Goal: Task Accomplishment & Management: Complete application form

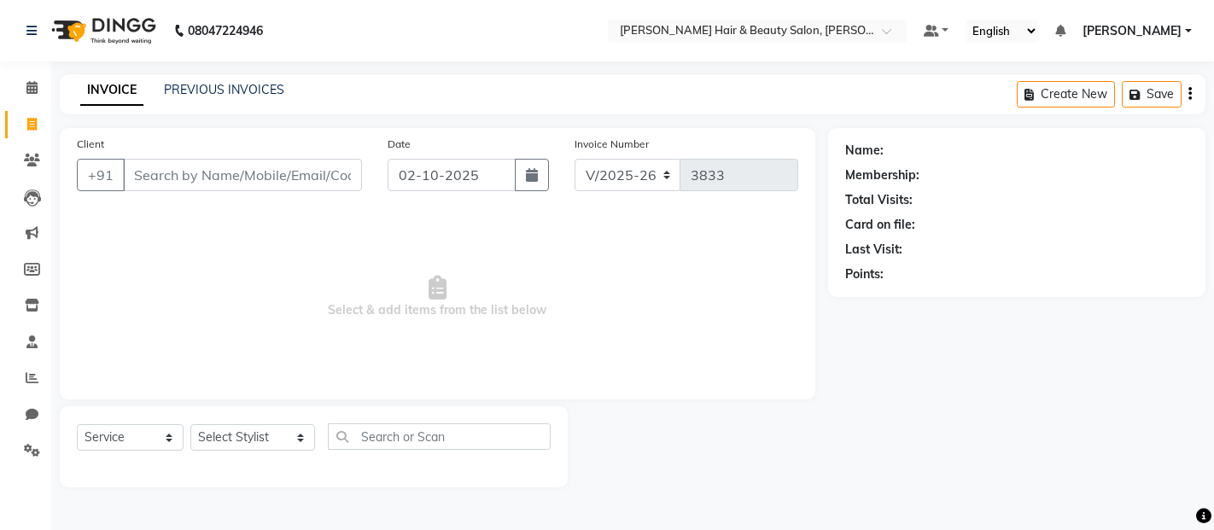
select select "7927"
select select "service"
click at [237, 169] on input "Client" at bounding box center [242, 175] width 239 height 32
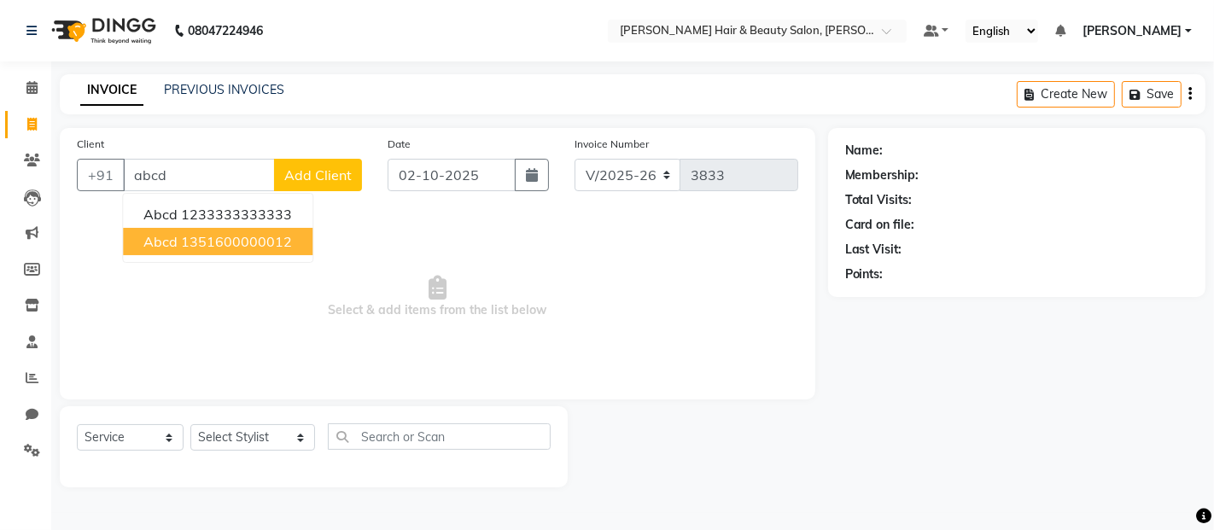
click at [231, 248] on ngb-highlight "1351600000012" at bounding box center [236, 241] width 111 height 17
type input "1351600000012"
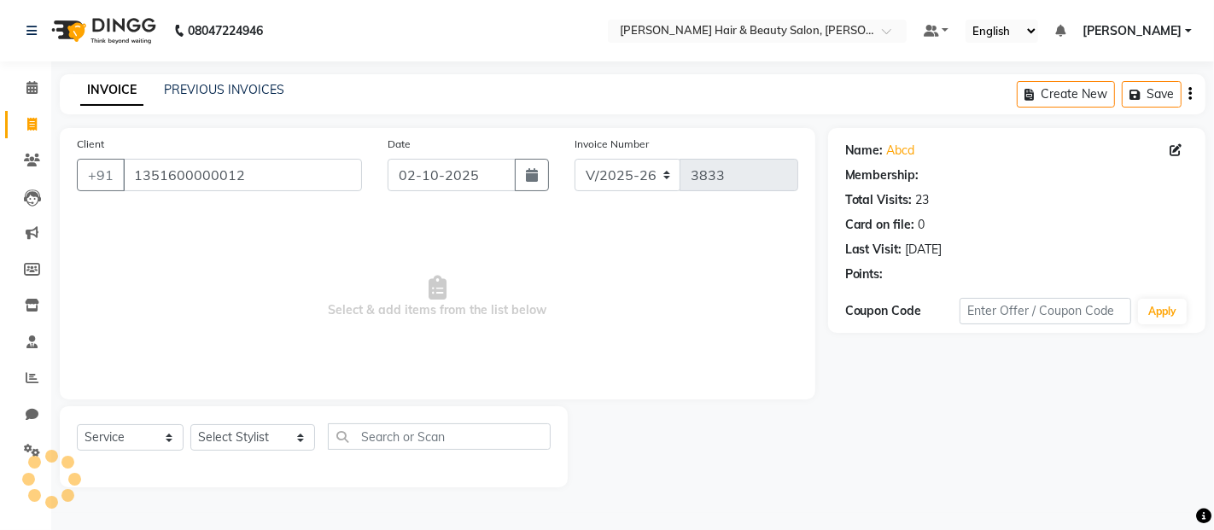
select select "1: Object"
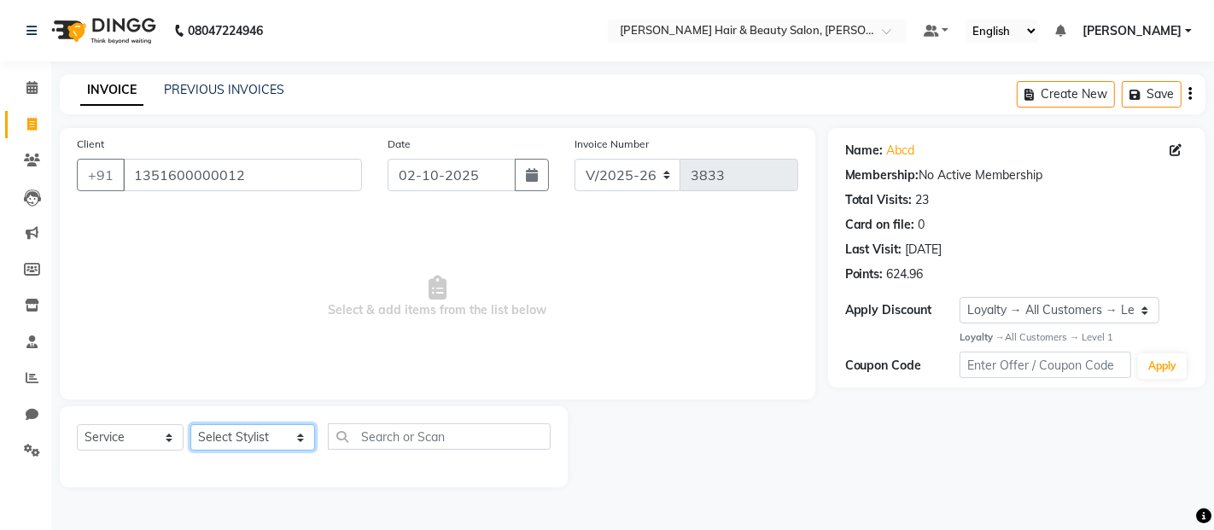
click at [284, 444] on select "Select Stylist [PERSON_NAME] Zibral [PERSON_NAME] [PERSON_NAME] [PERSON_NAME] […" at bounding box center [252, 437] width 125 height 26
select select "72240"
click at [190, 425] on select "Select Stylist [PERSON_NAME] Zibral [PERSON_NAME] [PERSON_NAME] [PERSON_NAME] […" at bounding box center [252, 437] width 125 height 26
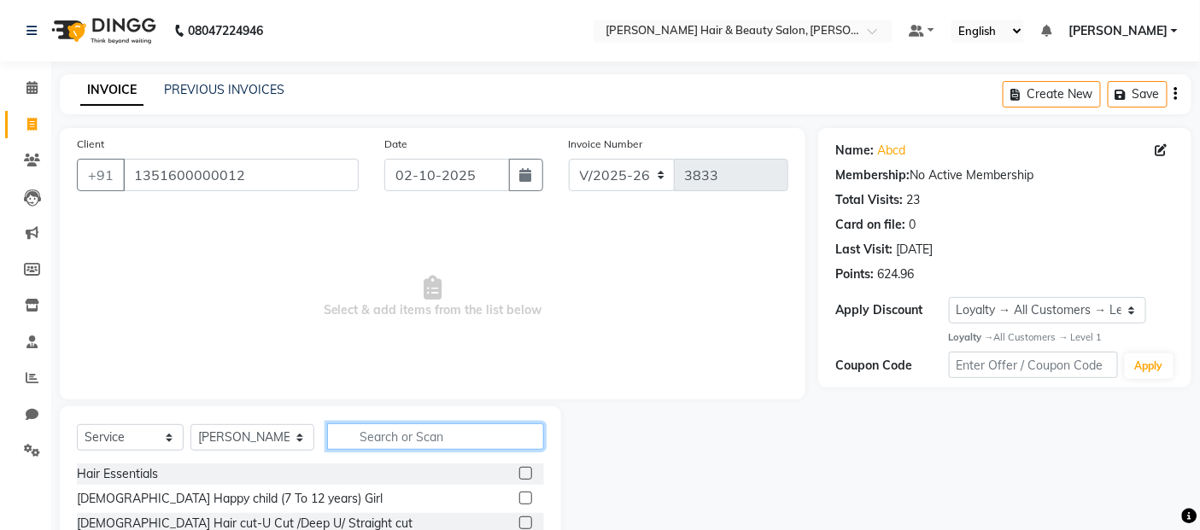
click at [416, 439] on input "text" at bounding box center [436, 437] width 218 height 26
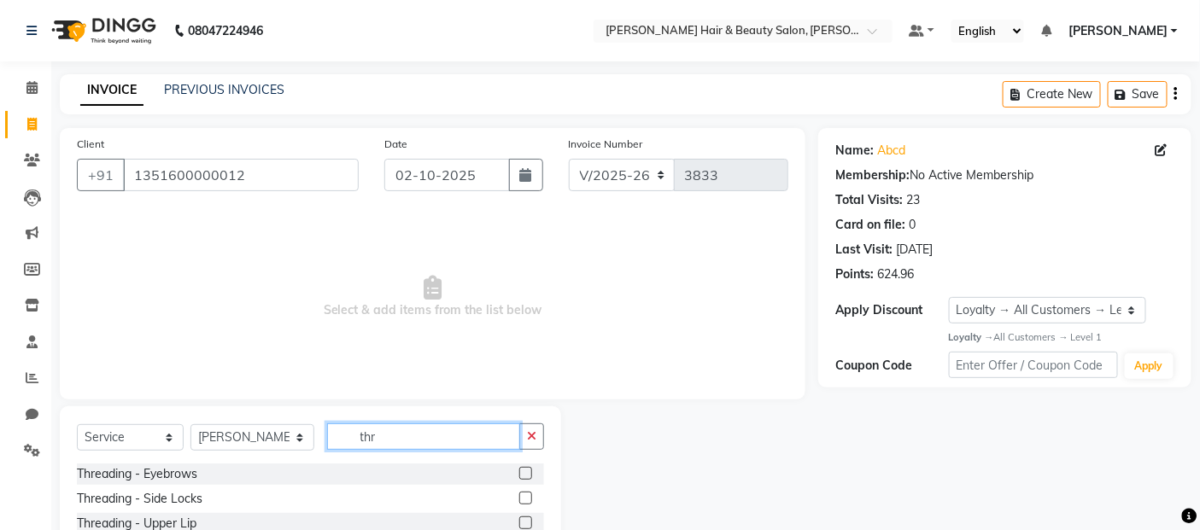
type input "thr"
click at [519, 479] on label at bounding box center [525, 473] width 13 height 13
click at [519, 479] on input "checkbox" at bounding box center [524, 474] width 11 height 11
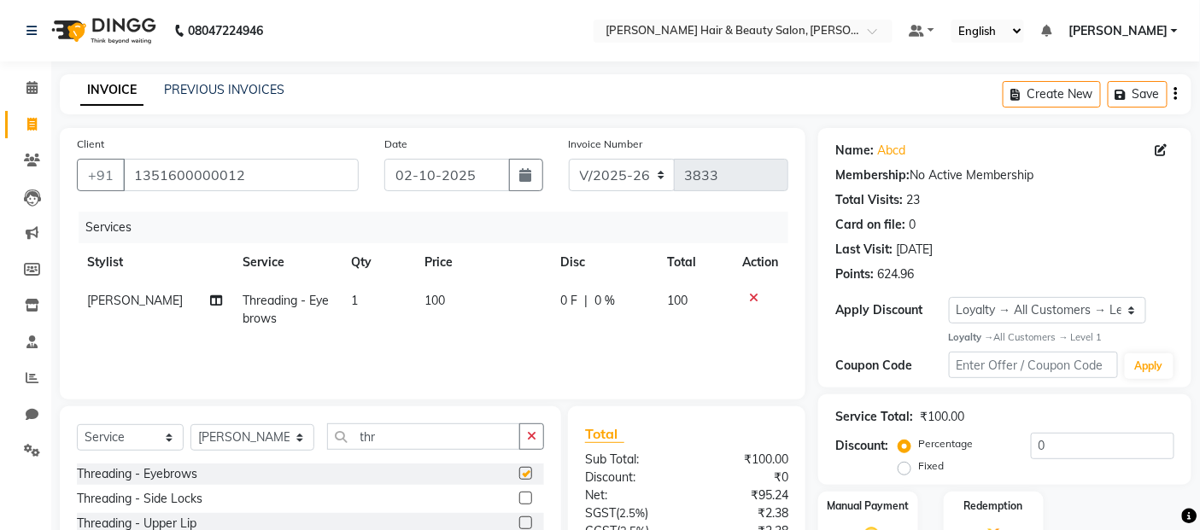
checkbox input "false"
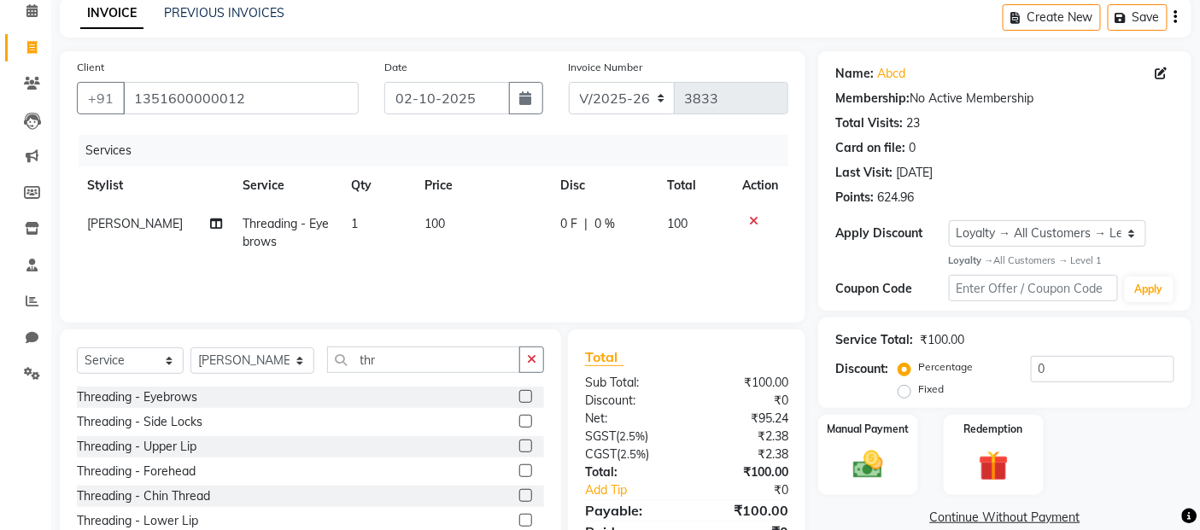
scroll to position [154, 0]
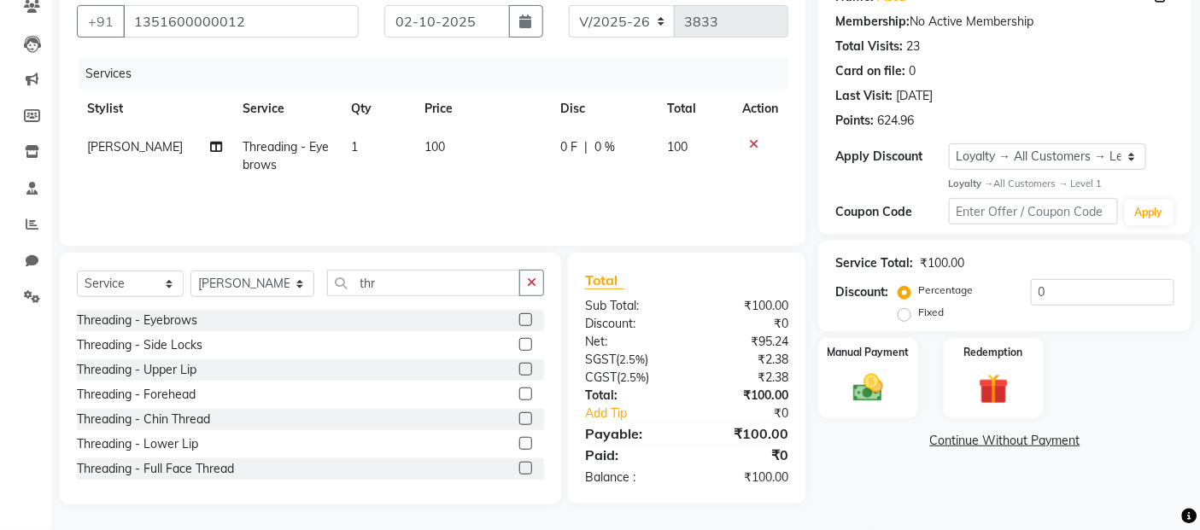
click at [519, 371] on label at bounding box center [525, 369] width 13 height 13
click at [519, 371] on input "checkbox" at bounding box center [524, 370] width 11 height 11
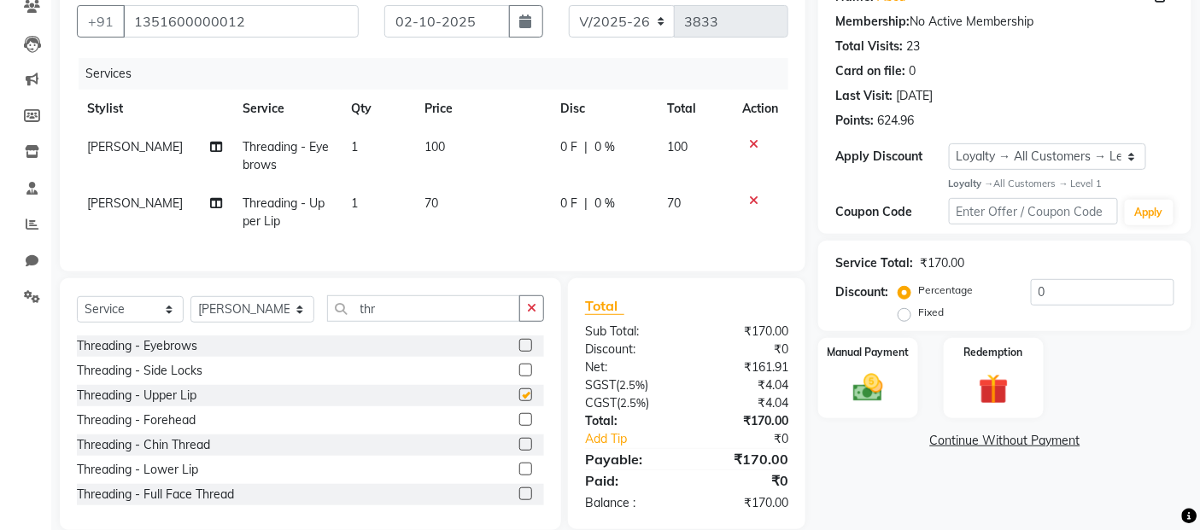
checkbox input "false"
click at [519, 377] on label at bounding box center [525, 370] width 13 height 13
click at [519, 377] on input "checkbox" at bounding box center [524, 371] width 11 height 11
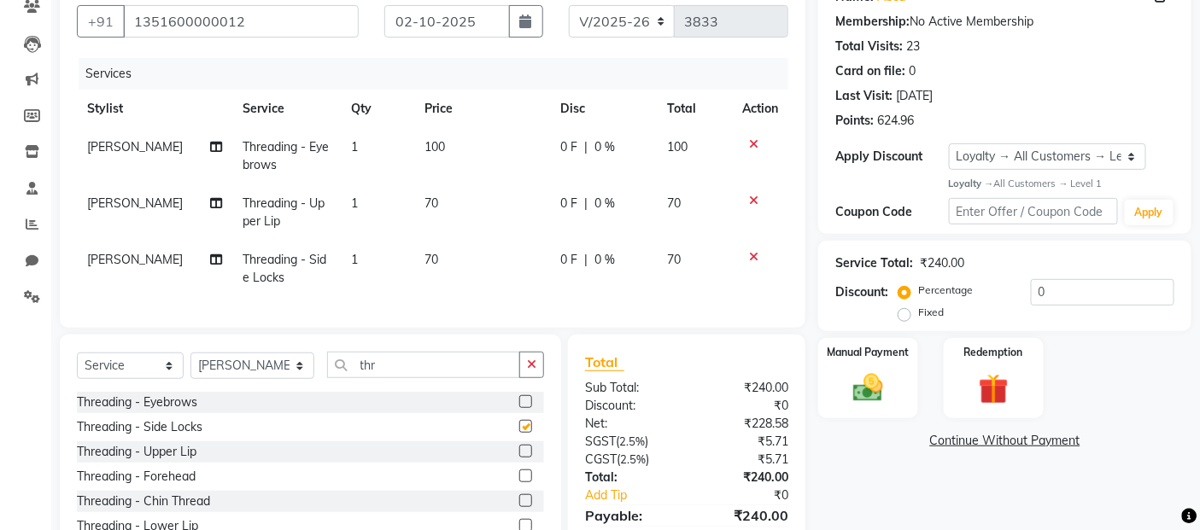
checkbox input "false"
click at [519, 483] on label at bounding box center [525, 476] width 13 height 13
click at [519, 483] on input "checkbox" at bounding box center [524, 476] width 11 height 11
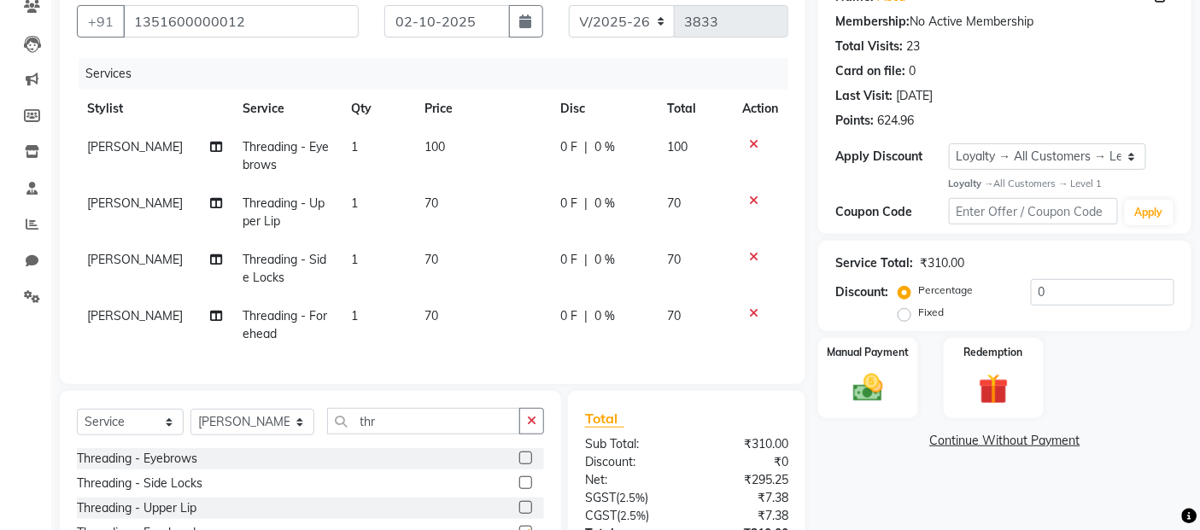
checkbox input "false"
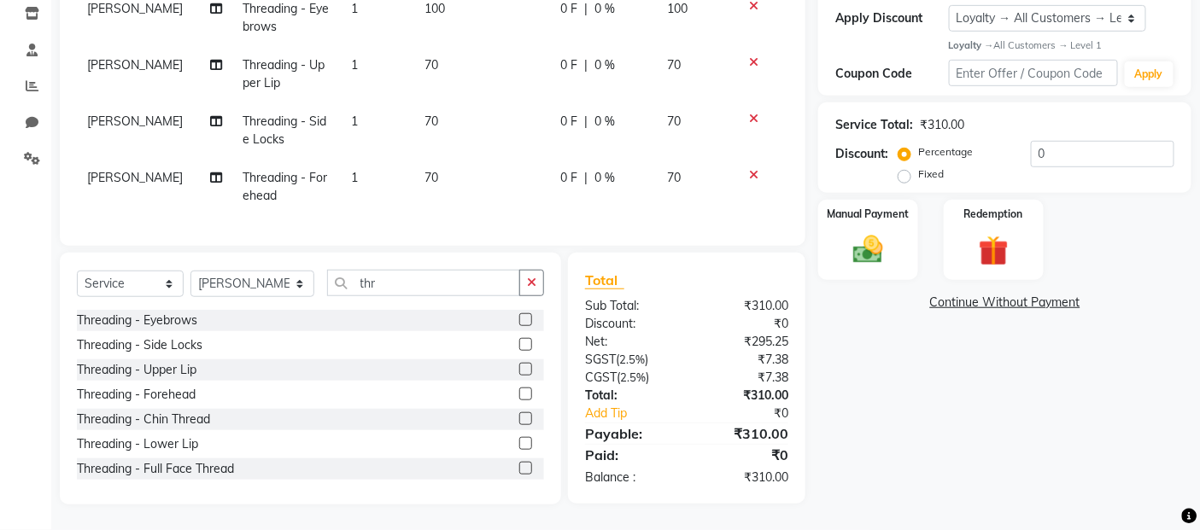
scroll to position [306, 0]
click at [519, 417] on label at bounding box center [525, 418] width 13 height 13
click at [519, 417] on input "checkbox" at bounding box center [524, 419] width 11 height 11
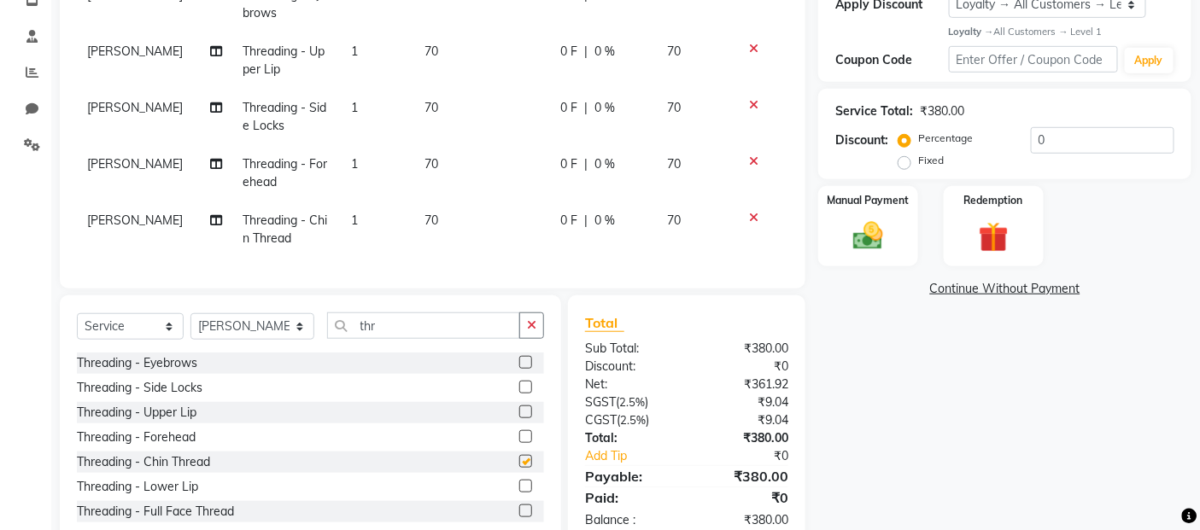
checkbox input "false"
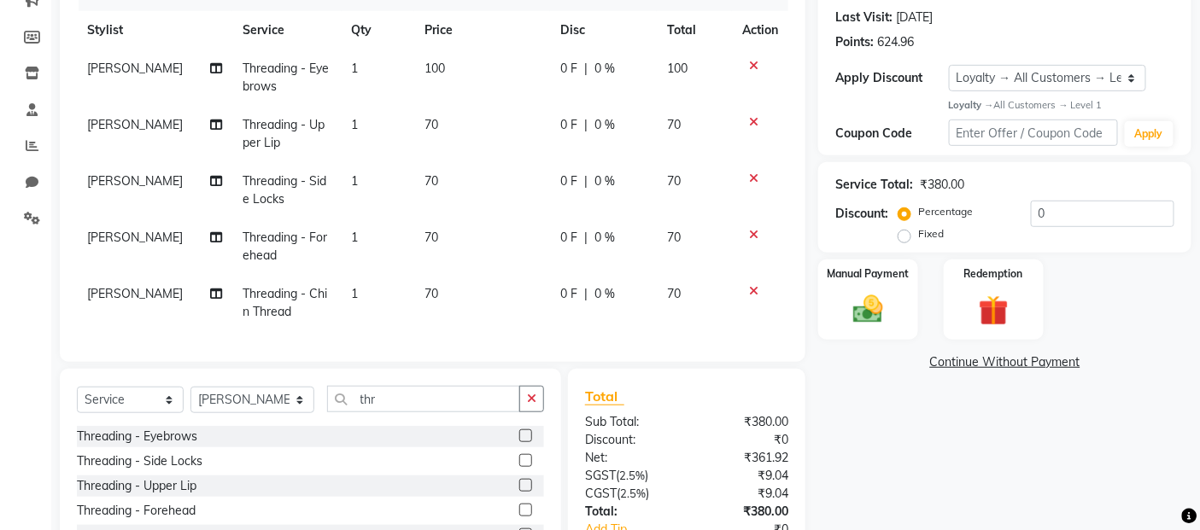
scroll to position [211, 0]
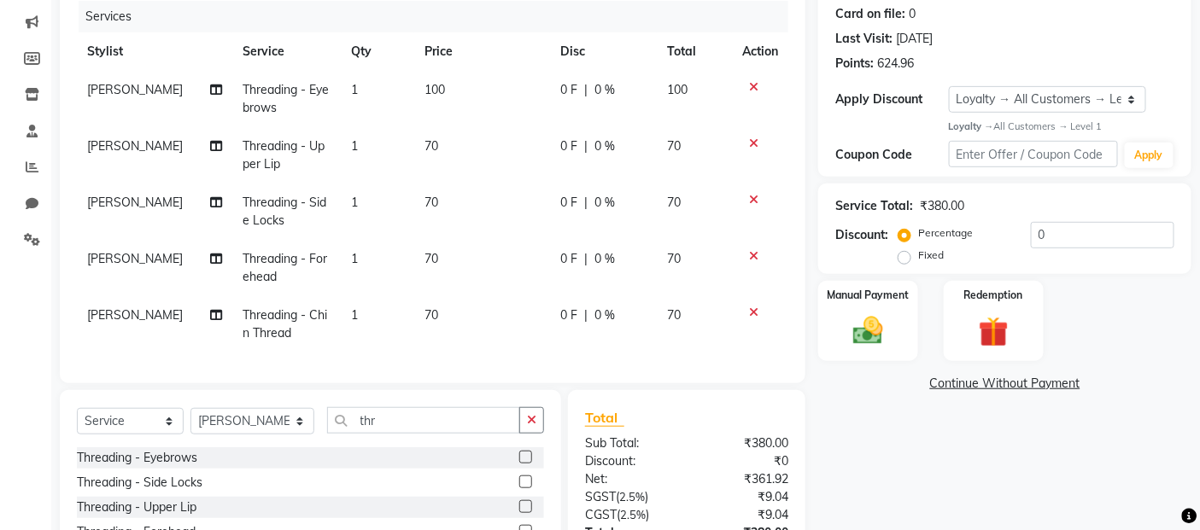
click at [364, 151] on td "1" at bounding box center [378, 155] width 73 height 56
select select "72240"
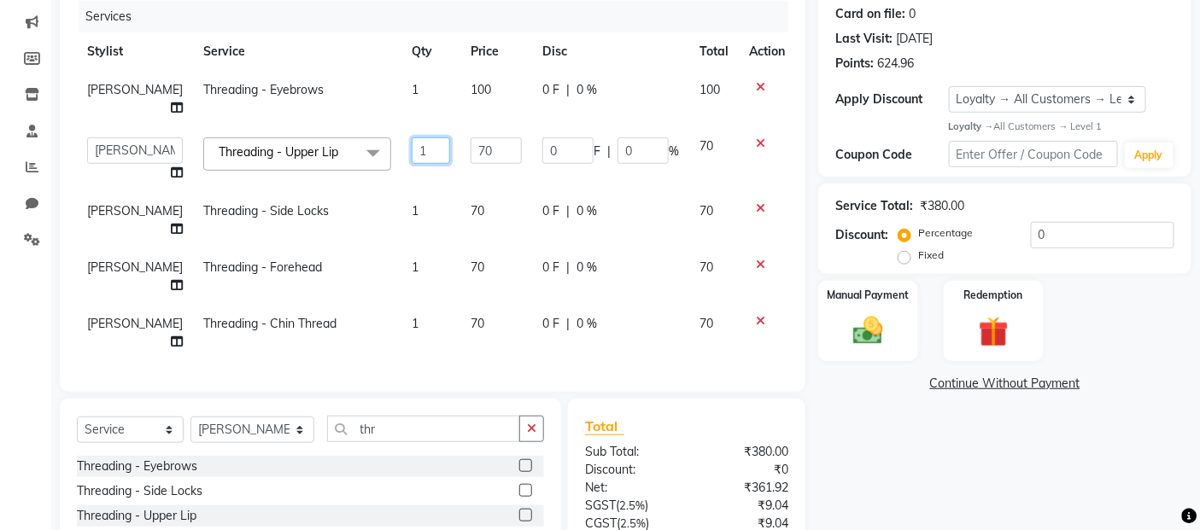
click at [412, 145] on input "1" at bounding box center [431, 150] width 38 height 26
type input "2"
click at [417, 323] on tr "[PERSON_NAME] Threading - Chin Thread 1 70 0 F | 0 % 70" at bounding box center [436, 333] width 718 height 56
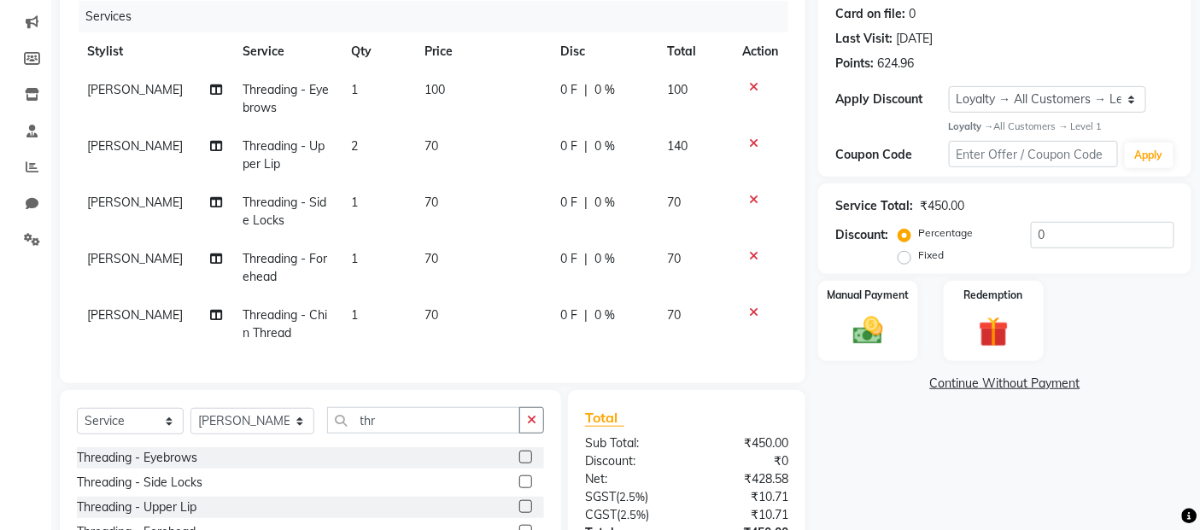
click at [350, 311] on td "1" at bounding box center [378, 324] width 73 height 56
select select "72240"
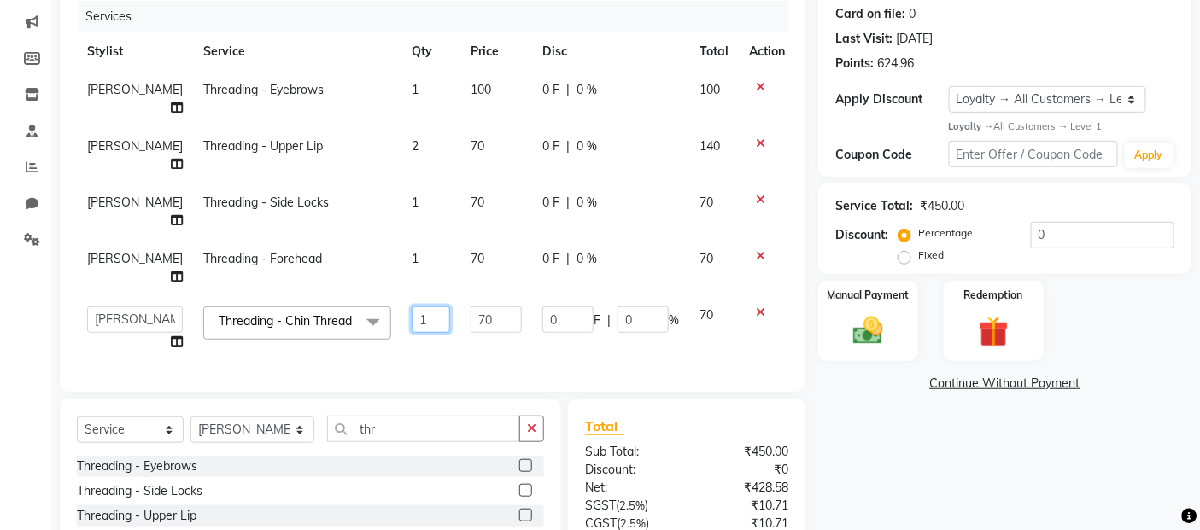
click at [412, 317] on input "1" at bounding box center [431, 320] width 38 height 26
type input "2"
click at [495, 344] on td "70" at bounding box center [496, 328] width 72 height 65
select select "72240"
click at [284, 443] on select "Select Stylist [PERSON_NAME] Zibral [PERSON_NAME] [PERSON_NAME] [PERSON_NAME] […" at bounding box center [252, 430] width 124 height 26
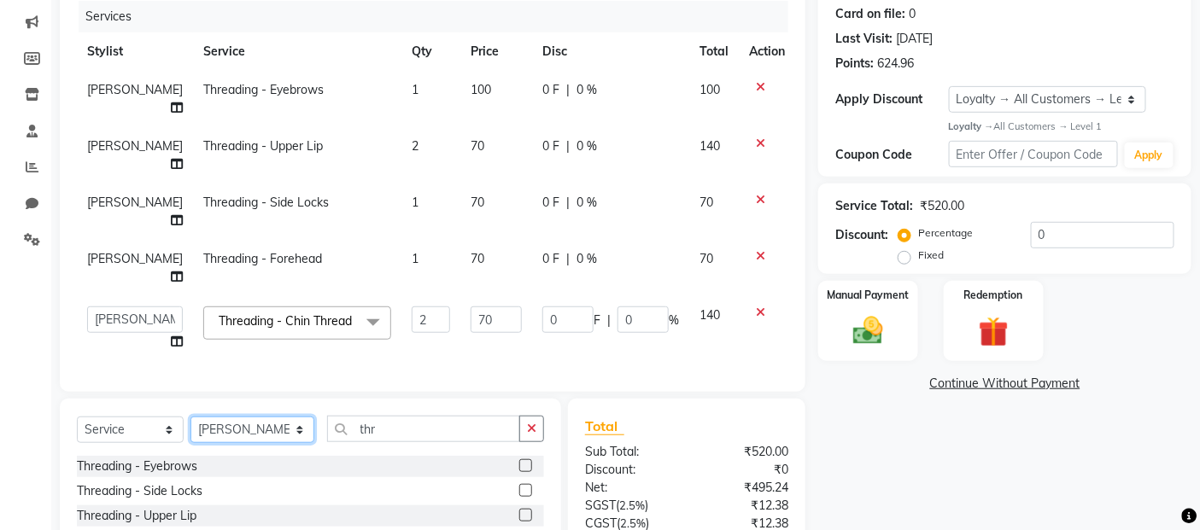
select select "72239"
click at [190, 438] on select "Select Stylist [PERSON_NAME] Zibral [PERSON_NAME] [PERSON_NAME] [PERSON_NAME] […" at bounding box center [252, 430] width 124 height 26
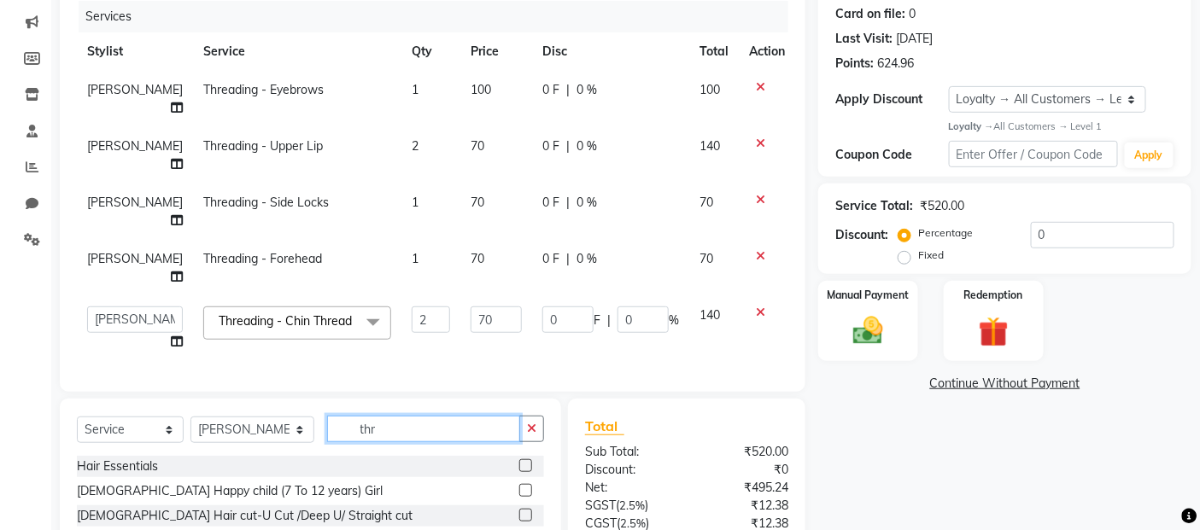
click at [422, 442] on input "thr" at bounding box center [424, 429] width 194 height 26
type input "t"
type input "Eye"
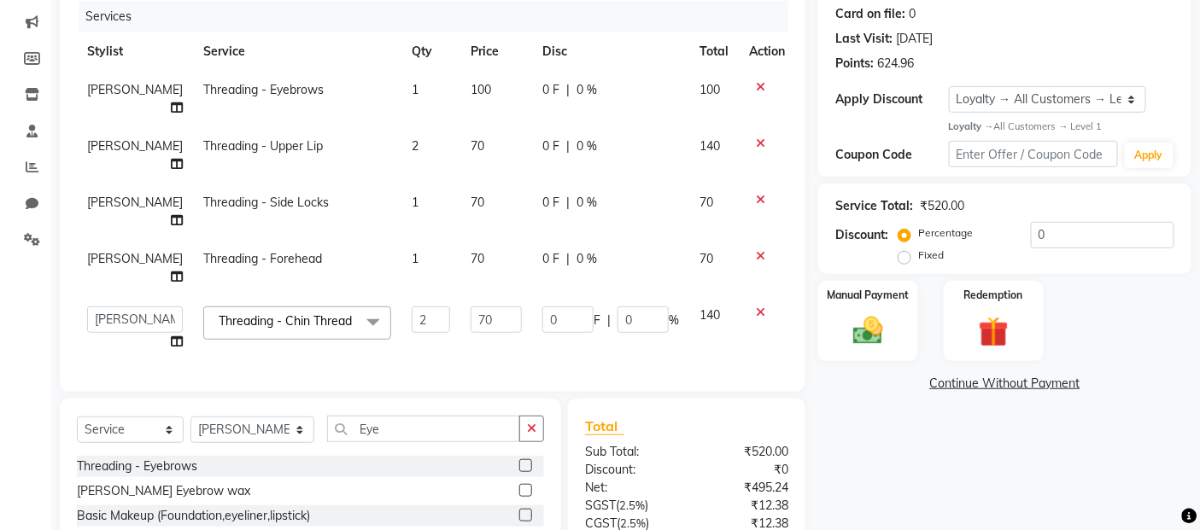
click at [522, 472] on label at bounding box center [525, 465] width 13 height 13
click at [522, 472] on input "checkbox" at bounding box center [524, 466] width 11 height 11
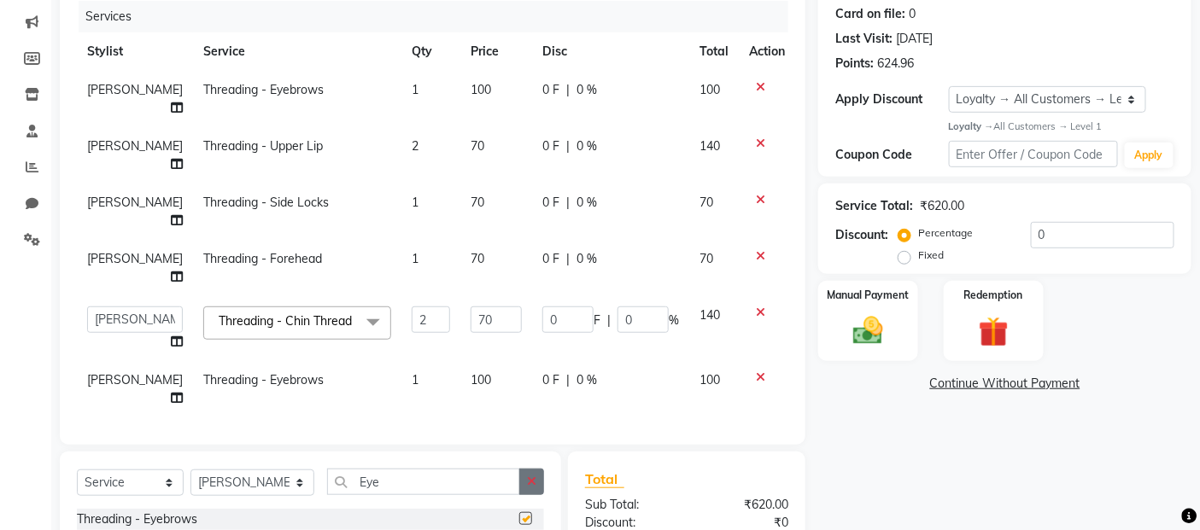
checkbox input "false"
